Goal: Complete application form

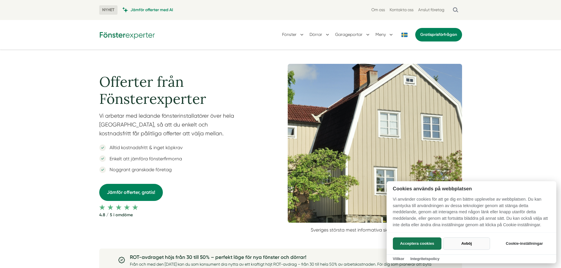
click at [465, 242] on button "Avböj" at bounding box center [466, 244] width 47 height 12
checkbox input "false"
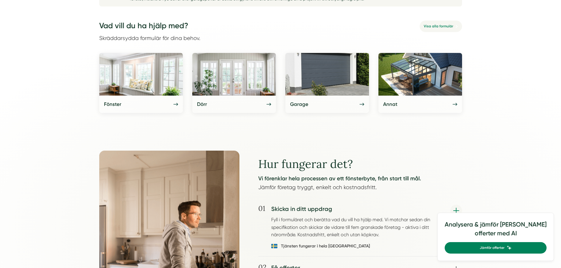
scroll to position [295, 0]
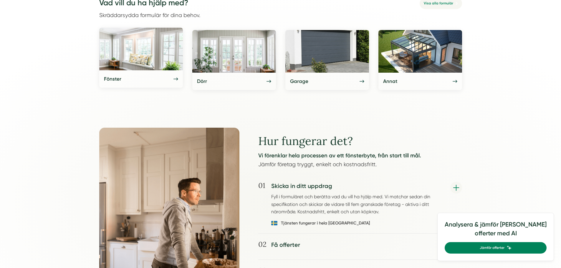
click at [128, 61] on img at bounding box center [141, 49] width 84 height 43
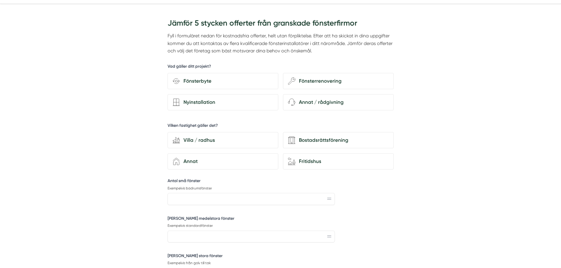
scroll to position [59, 0]
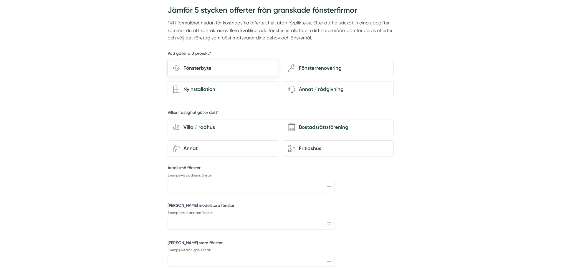
click at [213, 68] on div "Fönsterbyte" at bounding box center [226, 68] width 93 height 8
click at [0, 0] on input "Fönsterbyte" at bounding box center [0, 0] width 0 height 0
click at [188, 68] on div "Fönsterbyte" at bounding box center [226, 68] width 93 height 8
click at [0, 0] on input "Fönsterbyte" at bounding box center [0, 0] width 0 height 0
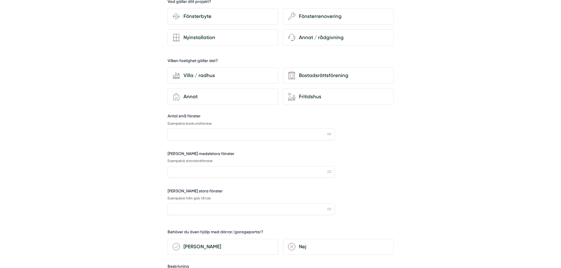
scroll to position [0, 0]
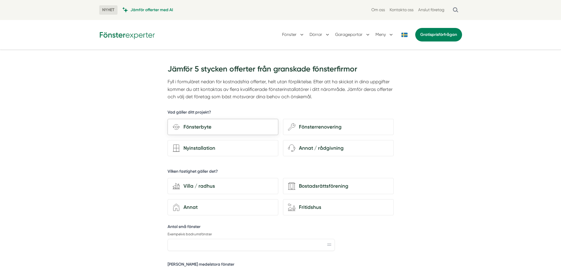
click at [200, 127] on div "Fönsterbyte" at bounding box center [226, 127] width 93 height 8
click at [0, 0] on input "Fönsterbyte" at bounding box center [0, 0] width 0 height 0
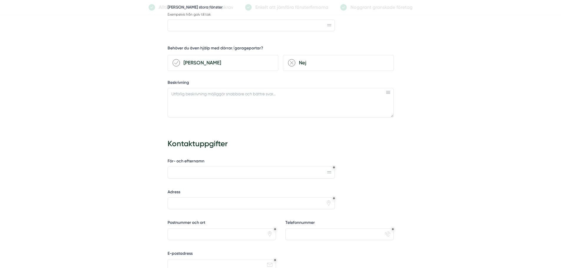
scroll to position [383, 0]
